Goal: Information Seeking & Learning: Understand process/instructions

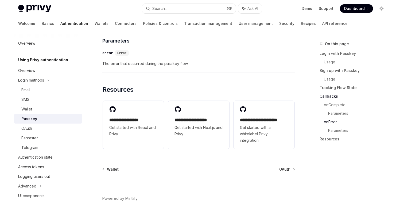
scroll to position [927, 0]
click at [34, 109] on div "Wallet" at bounding box center [50, 109] width 58 height 6
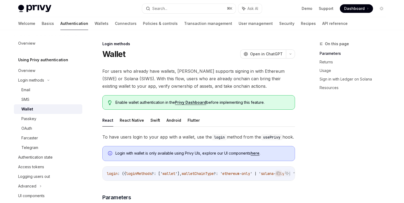
click at [201, 73] on span "For users who already have wallets, [PERSON_NAME] supports signing in with Ethe…" at bounding box center [198, 78] width 193 height 22
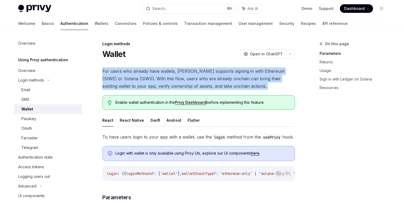
click at [201, 73] on span "For users who already have wallets, [PERSON_NAME] supports signing in with Ethe…" at bounding box center [198, 78] width 193 height 22
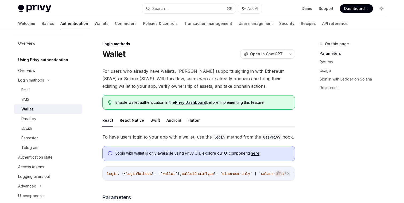
click at [197, 76] on span "For users who already have wallets, [PERSON_NAME] supports signing in with Ethe…" at bounding box center [198, 78] width 193 height 22
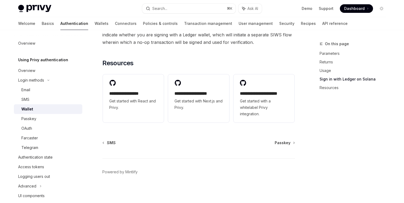
scroll to position [593, 0]
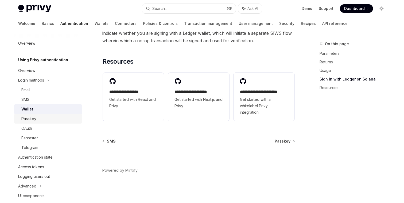
click at [38, 119] on div "Passkey" at bounding box center [50, 118] width 58 height 6
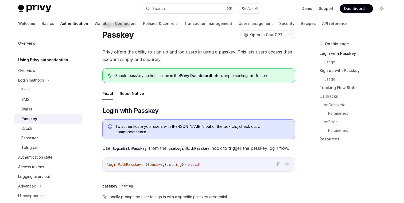
scroll to position [25, 0]
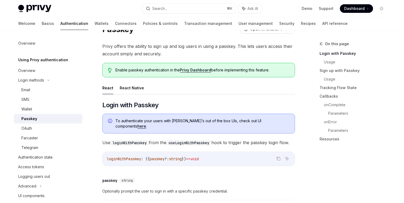
click at [146, 124] on link "here" at bounding box center [141, 126] width 9 height 5
type textarea "*"
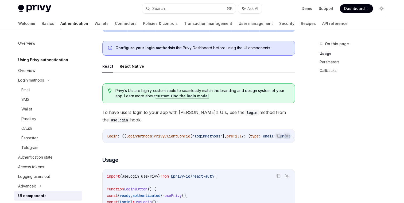
scroll to position [240, 0]
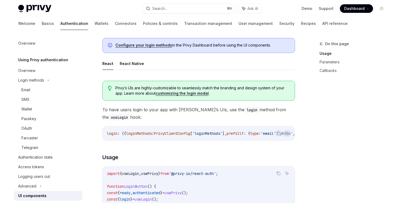
click at [203, 109] on span "To have users login to your app with [PERSON_NAME]’s UIs, use the login method …" at bounding box center [198, 113] width 193 height 15
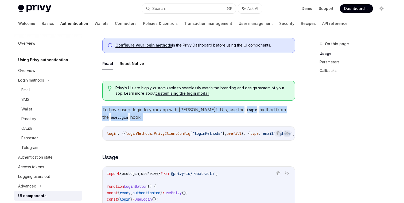
click at [203, 109] on span "To have users login to your app with [PERSON_NAME]’s UIs, use the login method …" at bounding box center [198, 113] width 193 height 15
click at [201, 111] on span "To have users login to your app with [PERSON_NAME]’s UIs, use the login method …" at bounding box center [198, 113] width 193 height 15
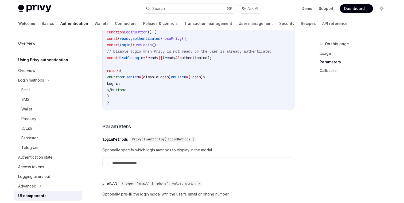
scroll to position [202, 0]
